Goal: Task Accomplishment & Management: Manage account settings

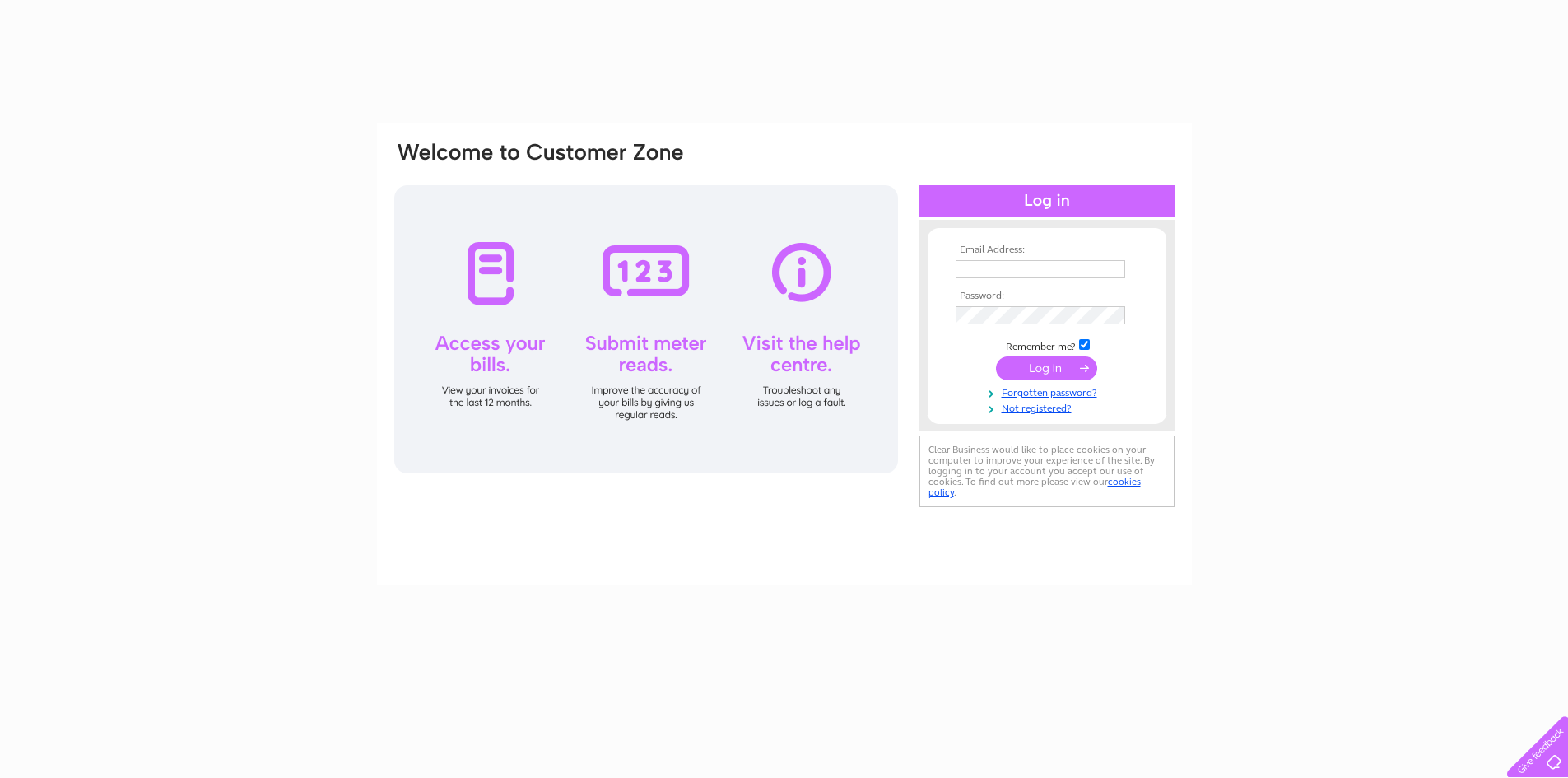
type input "[EMAIL_ADDRESS][DOMAIN_NAME]"
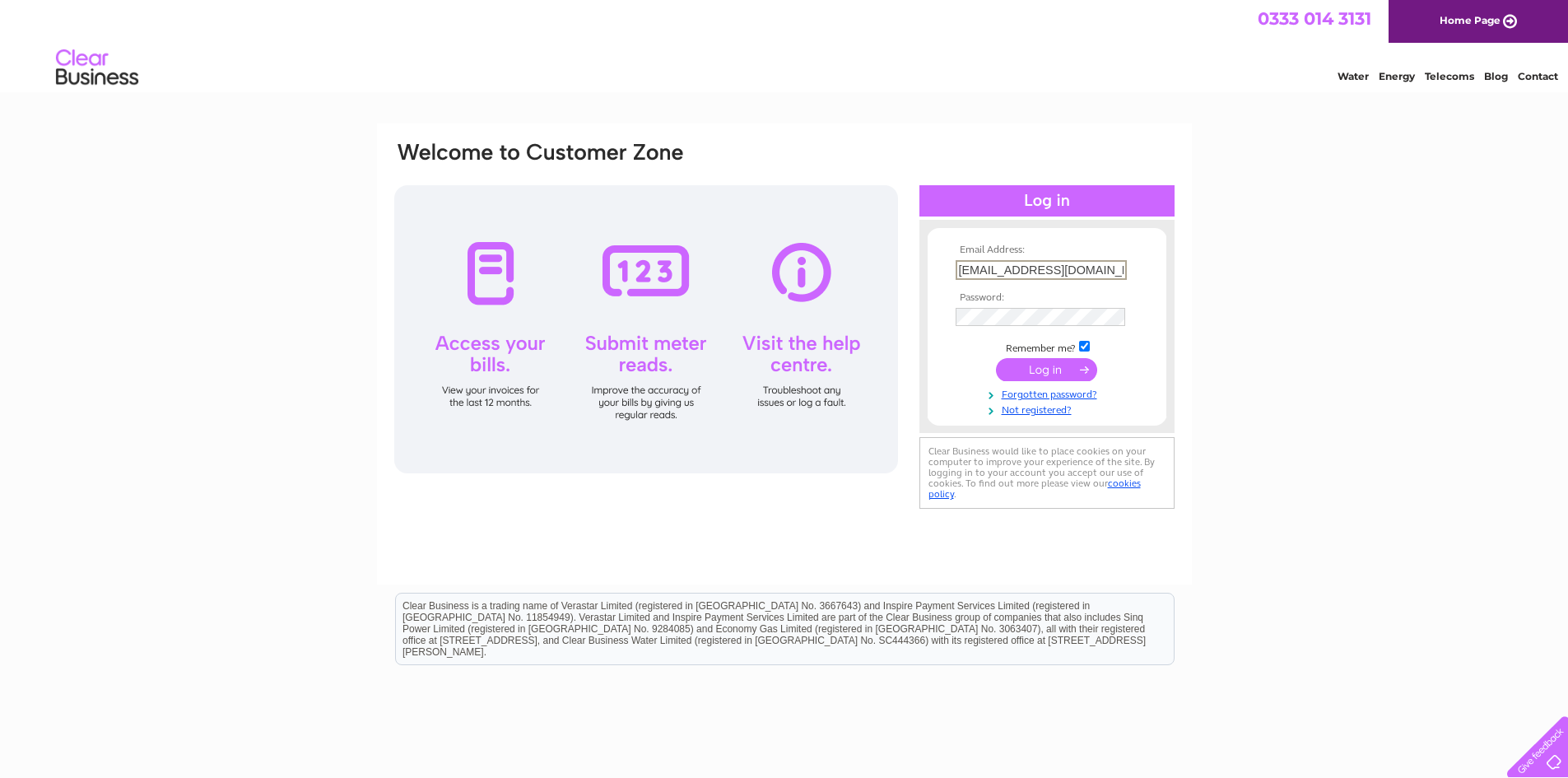
click at [1274, 241] on div "Email Address: commandoxfit@gmail.com Password: Forgotten password?" at bounding box center [784, 494] width 1568 height 743
click at [1033, 359] on input "submit" at bounding box center [1046, 368] width 101 height 23
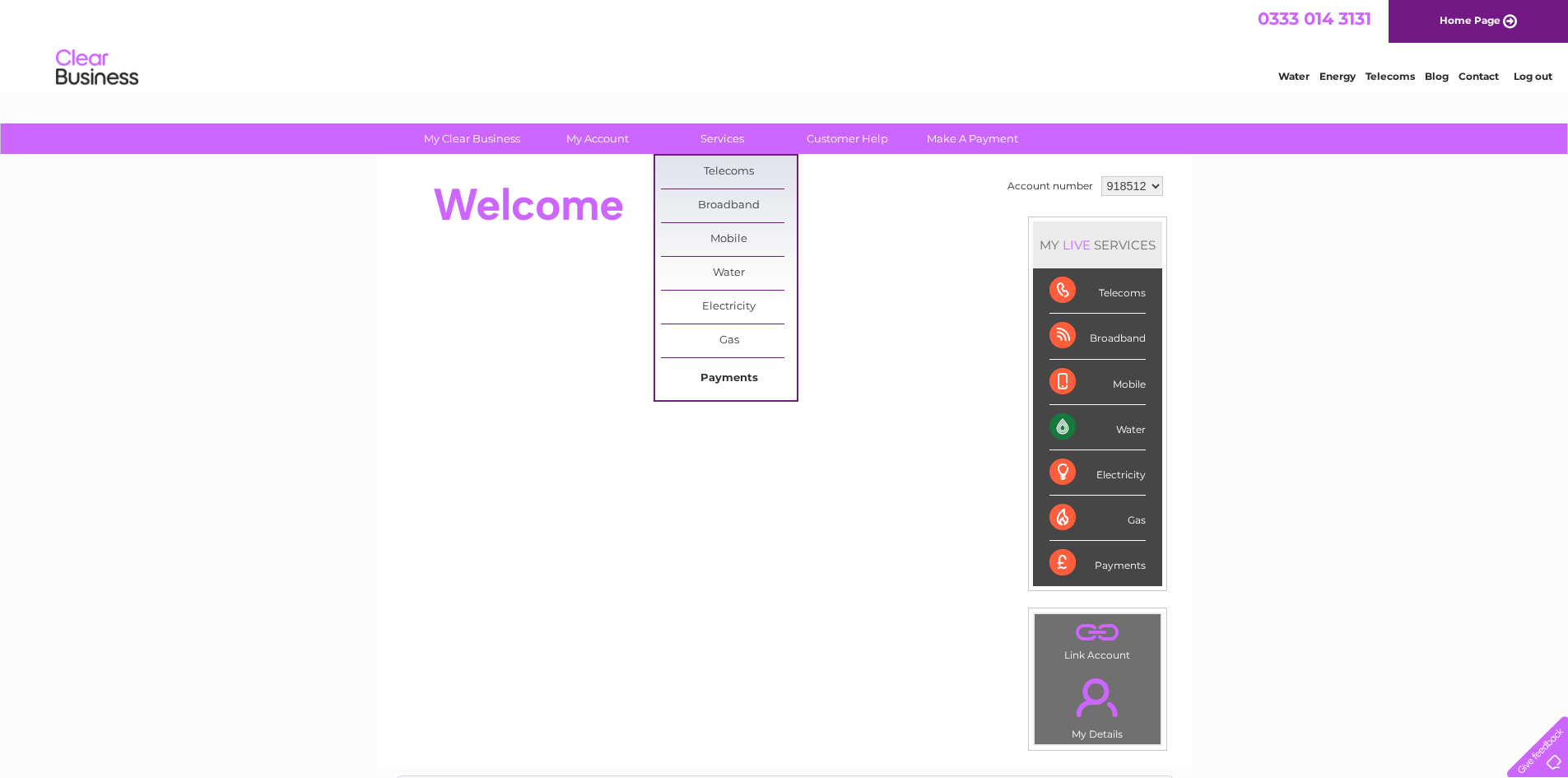
click at [733, 377] on link "Payments" at bounding box center [729, 379] width 136 height 33
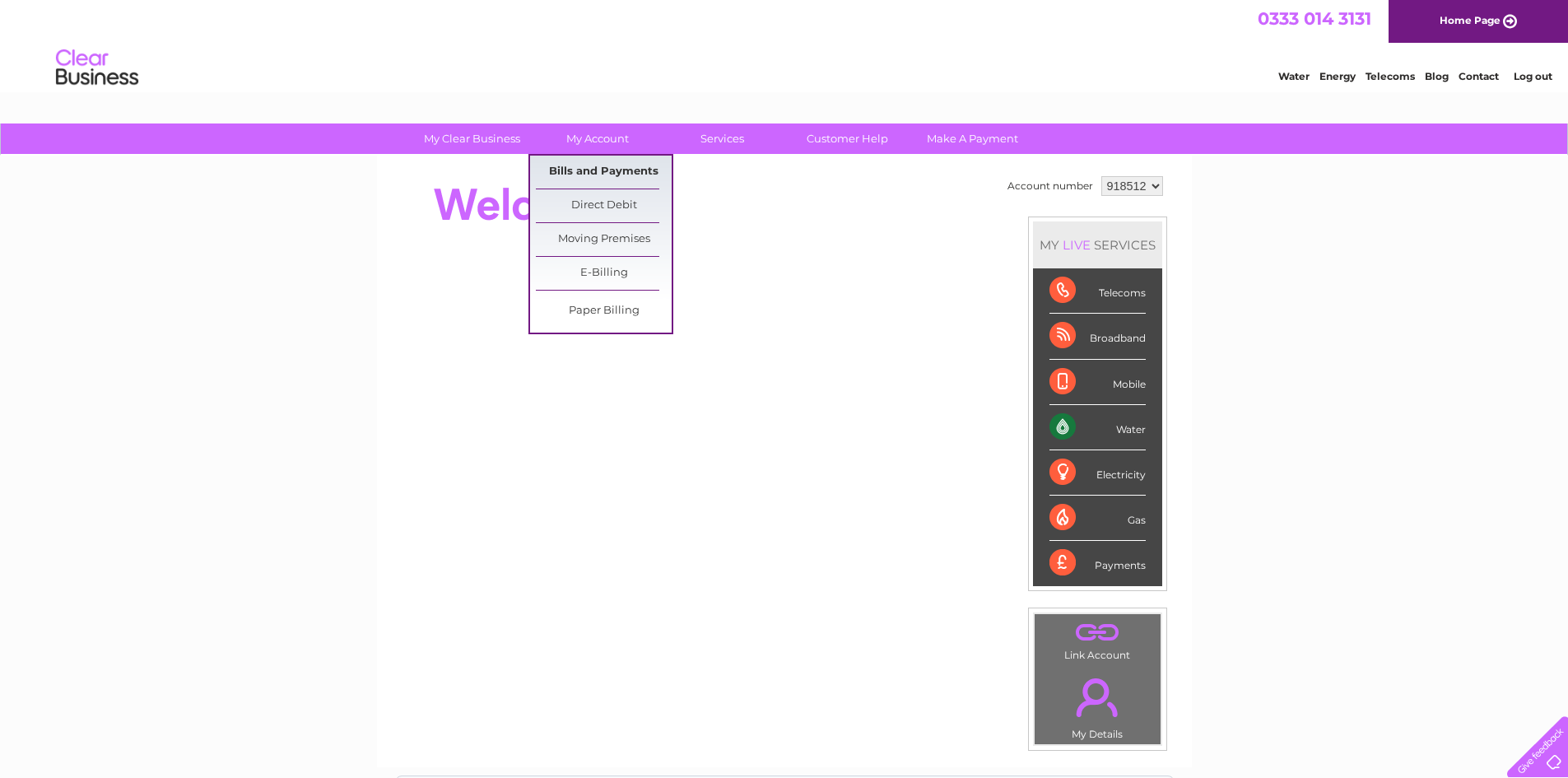
click at [609, 172] on link "Bills and Payments" at bounding box center [604, 172] width 136 height 33
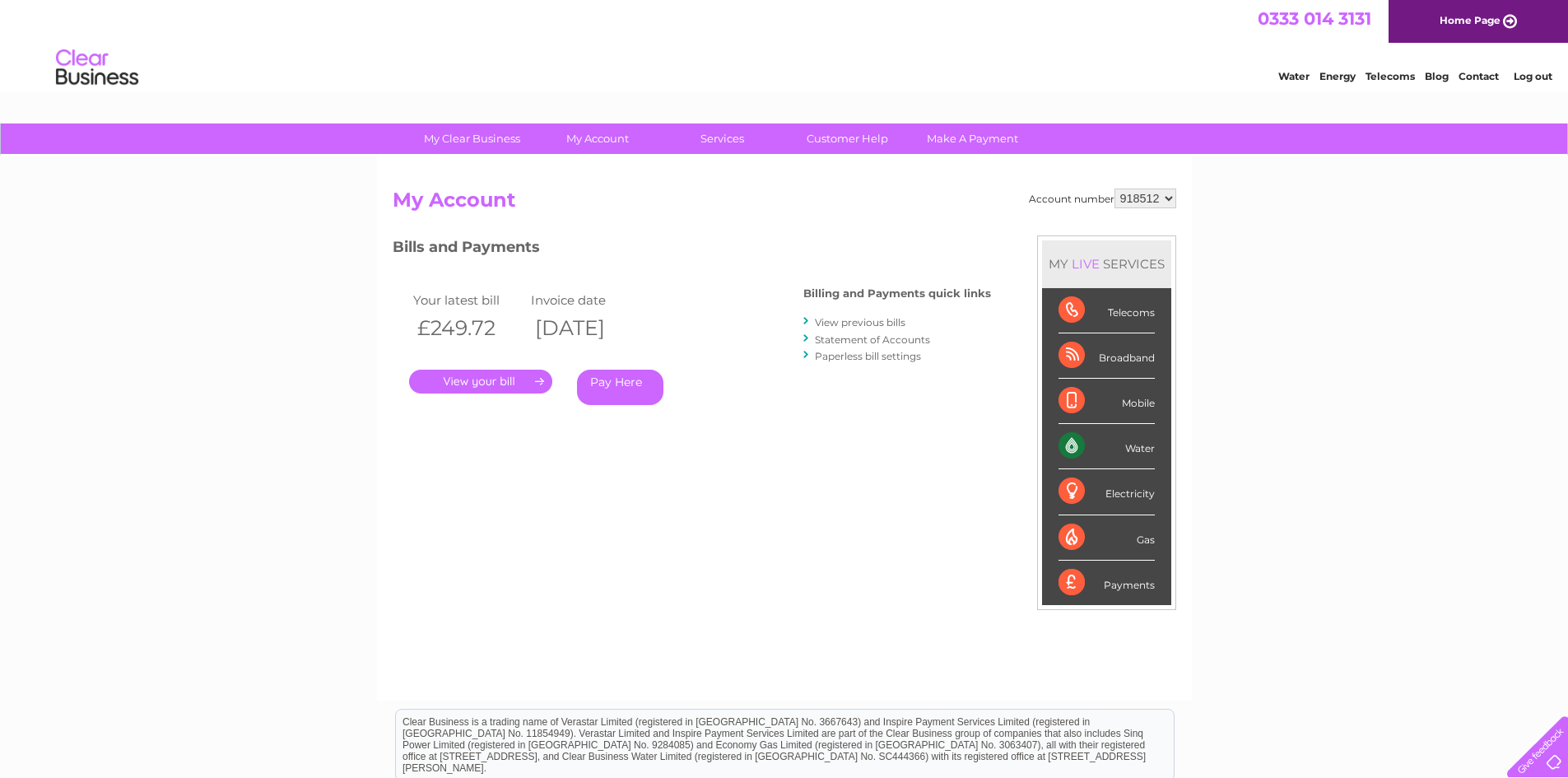
click at [486, 383] on link "." at bounding box center [481, 381] width 143 height 24
click at [847, 331] on li "Statement of Accounts" at bounding box center [897, 339] width 188 height 17
click at [850, 322] on link "View previous bills" at bounding box center [860, 322] width 90 height 13
